Goal: Transaction & Acquisition: Purchase product/service

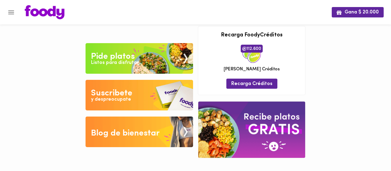
click at [150, 47] on img at bounding box center [138, 58] width 107 height 31
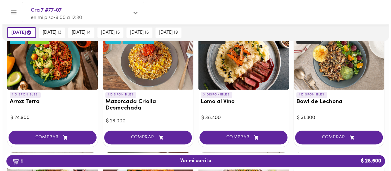
scroll to position [55, 0]
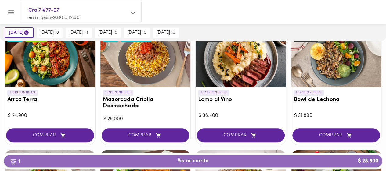
click at [166, 163] on span "1 Ver mi carrito $ 28.500" at bounding box center [193, 161] width 369 height 6
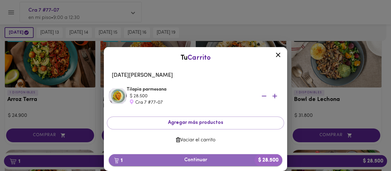
click at [197, 156] on button "1 Continuar $ 28.500" at bounding box center [195, 160] width 173 height 12
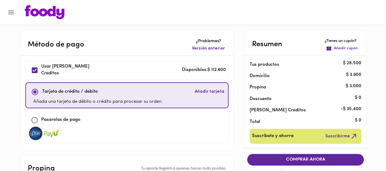
click at [38, 69] on input "checkbox" at bounding box center [34, 70] width 13 height 13
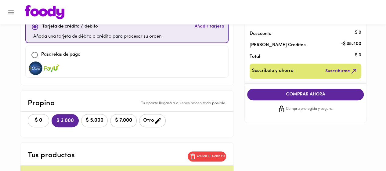
scroll to position [71, 0]
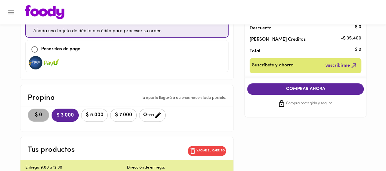
click at [40, 114] on span "$ 0" at bounding box center [38, 115] width 13 height 6
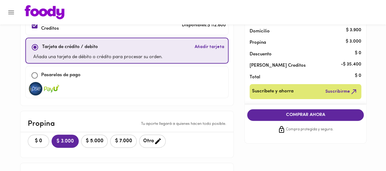
scroll to position [52, 0]
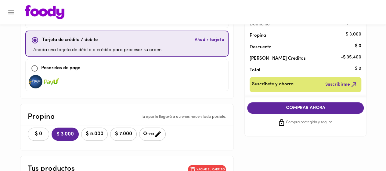
checkbox input "false"
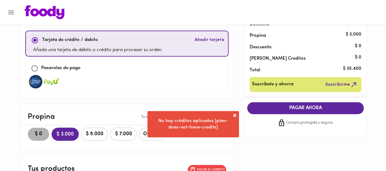
click at [40, 133] on span "$ 0" at bounding box center [38, 134] width 13 height 6
click at [236, 114] on span at bounding box center [235, 115] width 6 height 6
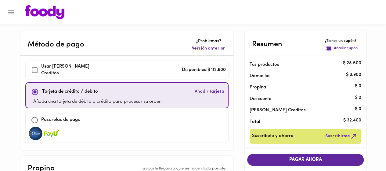
scroll to position [33, 0]
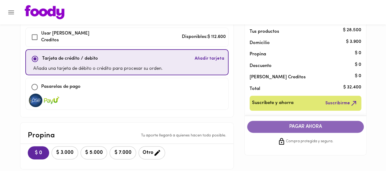
click at [304, 126] on span "PAGAR AHORA" at bounding box center [305, 127] width 104 height 6
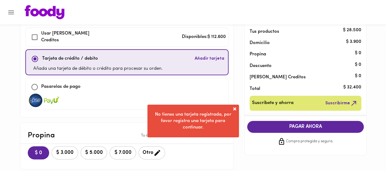
click at [236, 108] on span at bounding box center [235, 109] width 6 height 6
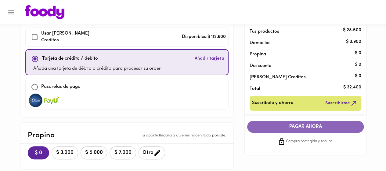
click at [292, 128] on span "PAGAR AHORA" at bounding box center [305, 127] width 104 height 6
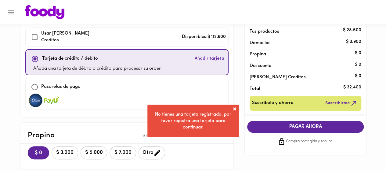
click at [292, 128] on span "PAGAR AHORA" at bounding box center [305, 127] width 104 height 6
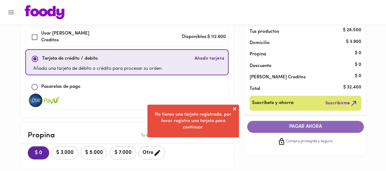
click at [292, 128] on span "PAGAR AHORA" at bounding box center [305, 127] width 104 height 6
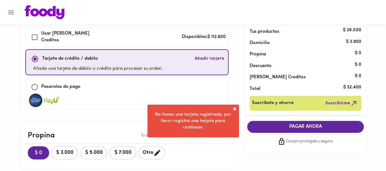
scroll to position [0, 0]
